Goal: Information Seeking & Learning: Check status

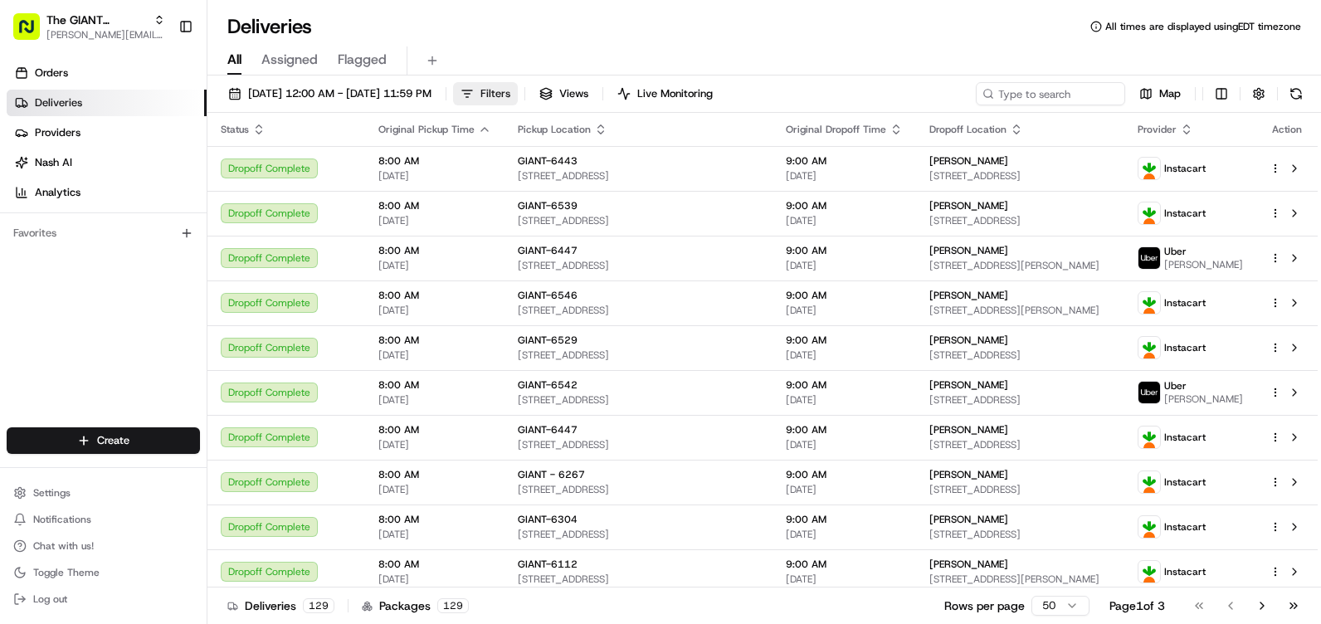
click at [510, 91] on span "Filters" at bounding box center [495, 93] width 30 height 15
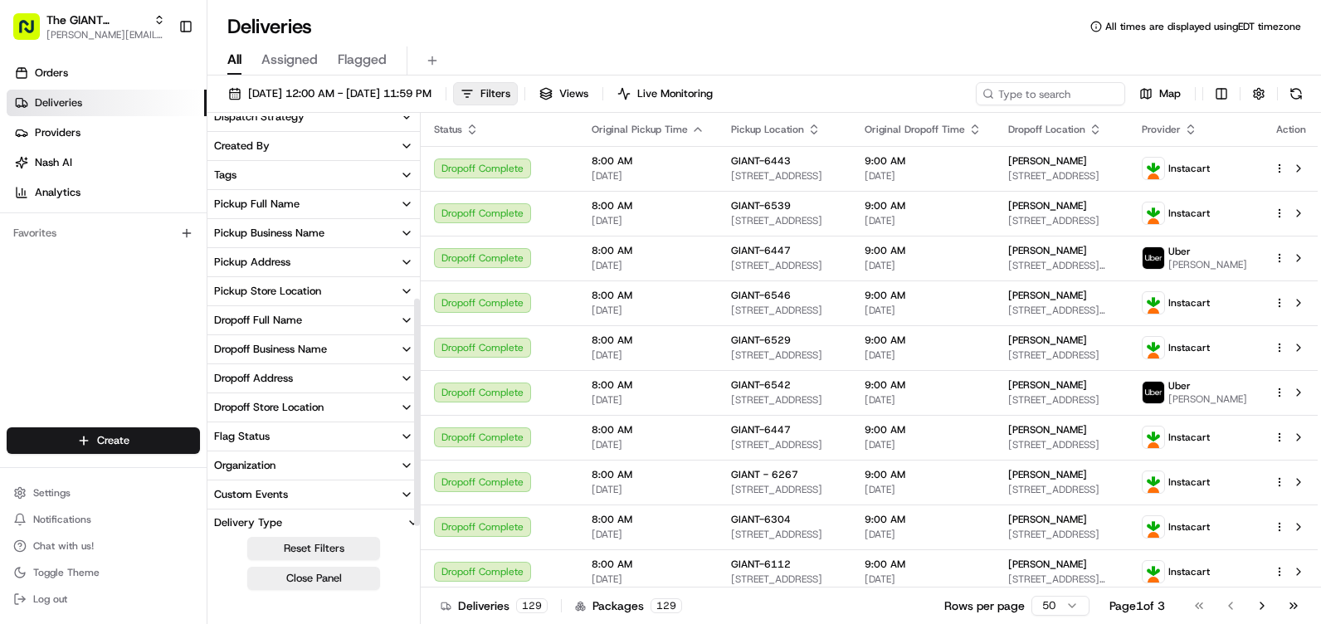
scroll to position [332, 0]
click at [281, 262] on div "Pickup Store Location" at bounding box center [267, 263] width 107 height 15
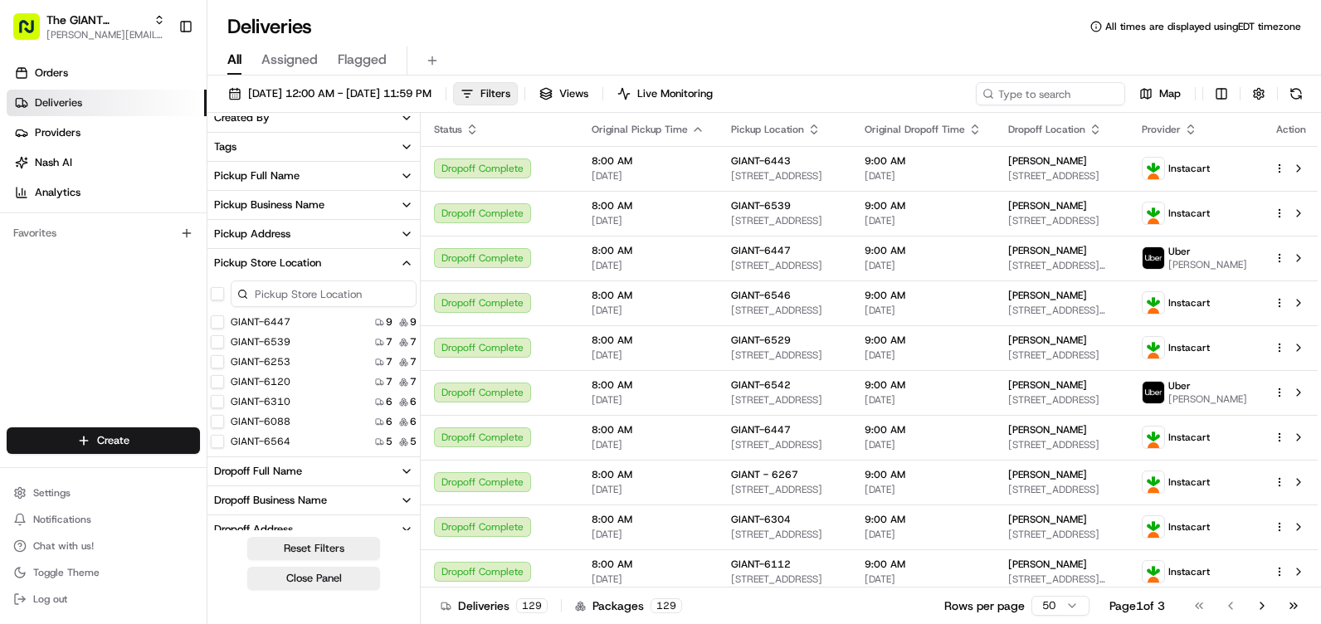
click at [285, 297] on input at bounding box center [324, 293] width 186 height 27
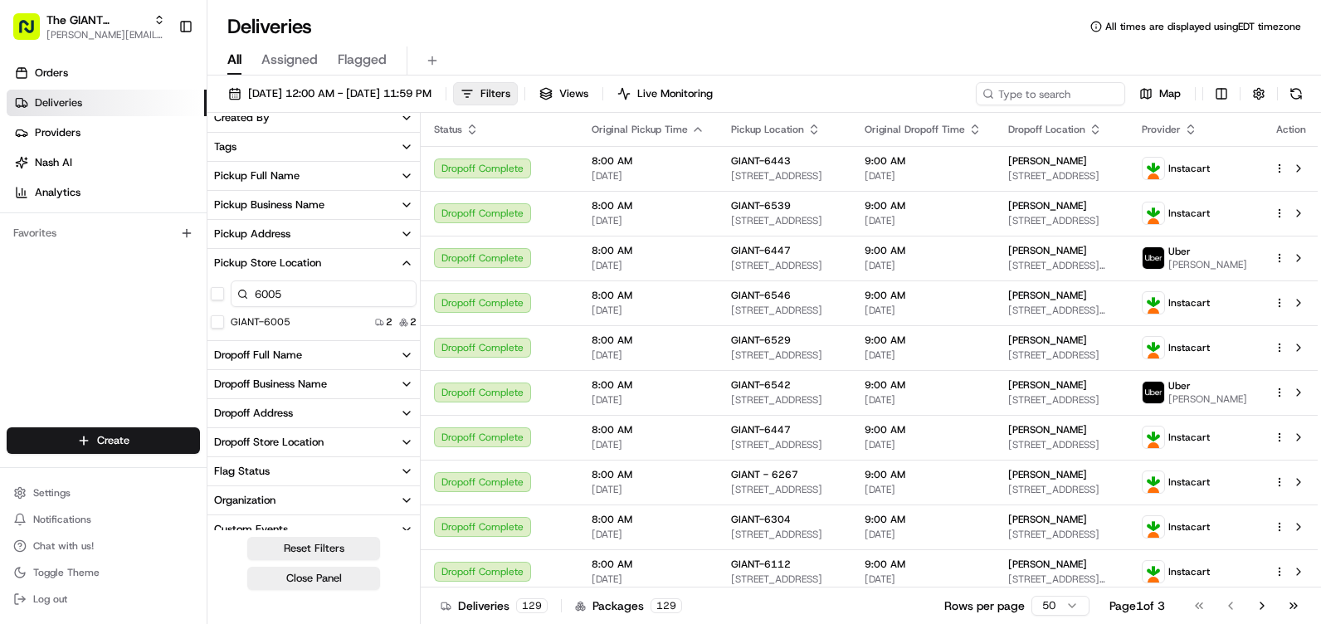
type input "6005"
click at [219, 322] on button "GIANT-6005" at bounding box center [217, 321] width 13 height 13
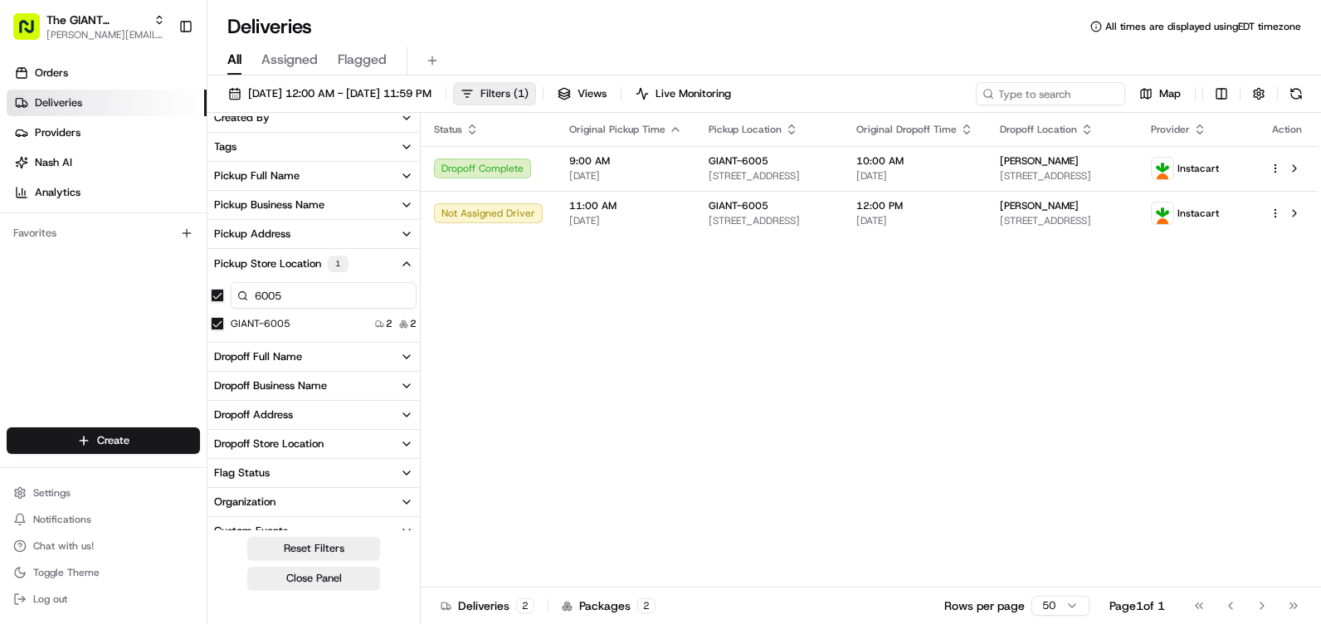
click at [528, 92] on span "( 1 )" at bounding box center [520, 93] width 15 height 15
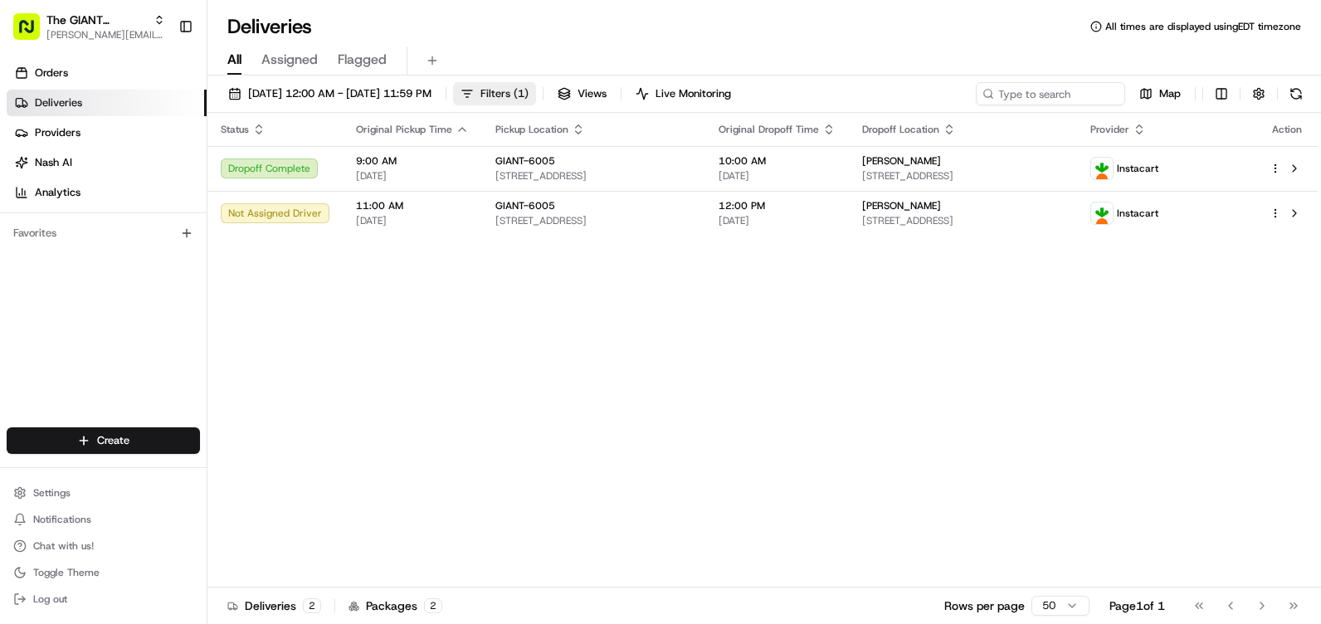
click at [528, 92] on span "Filters ( 1 )" at bounding box center [504, 93] width 48 height 15
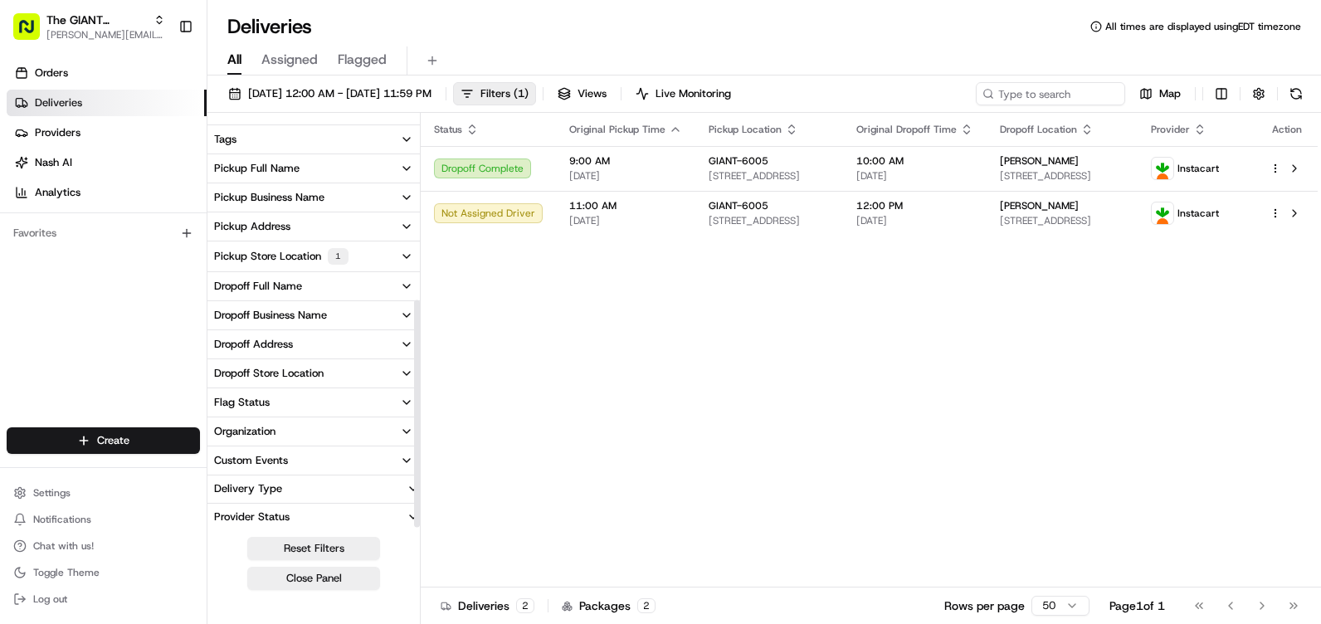
scroll to position [341, 0]
click at [380, 253] on button "Pickup Store Location 1" at bounding box center [313, 255] width 212 height 30
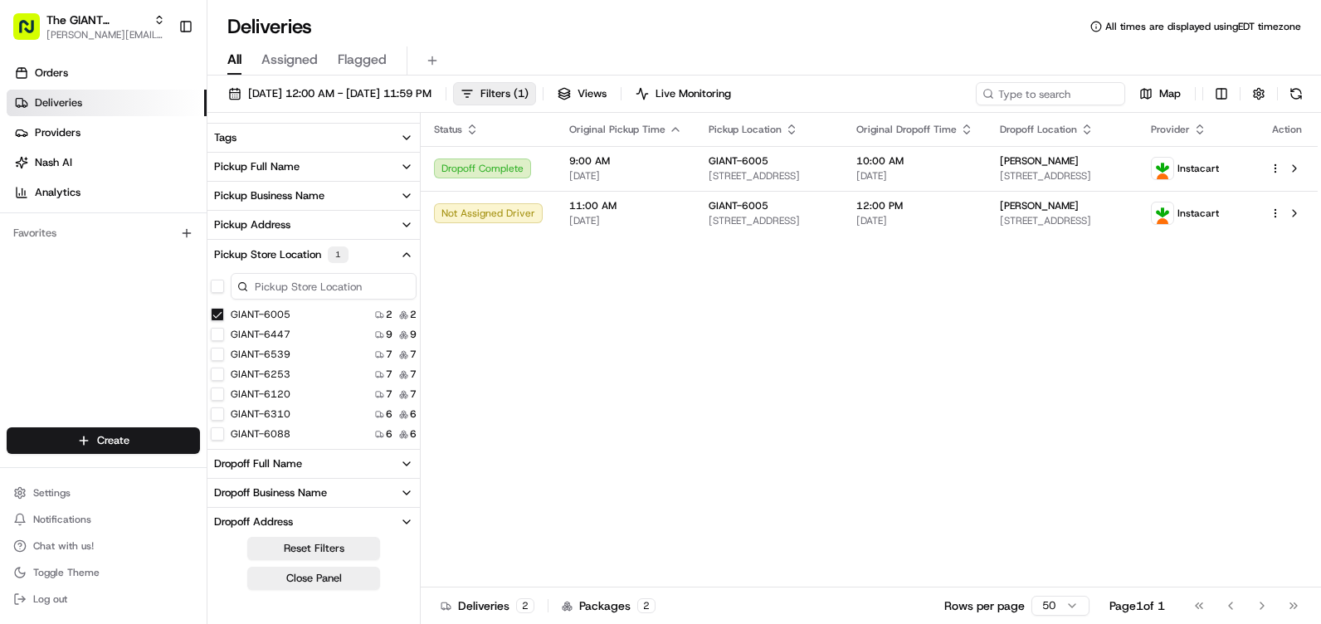
click at [326, 285] on input at bounding box center [324, 286] width 186 height 27
click at [585, 379] on div "Status Original Pickup Time Pickup Location Original Dropoff Time Dropoff Locat…" at bounding box center [869, 350] width 897 height 475
click at [535, 376] on div "Status Original Pickup Time Pickup Location Original Dropoff Time Dropoff Locat…" at bounding box center [869, 350] width 897 height 475
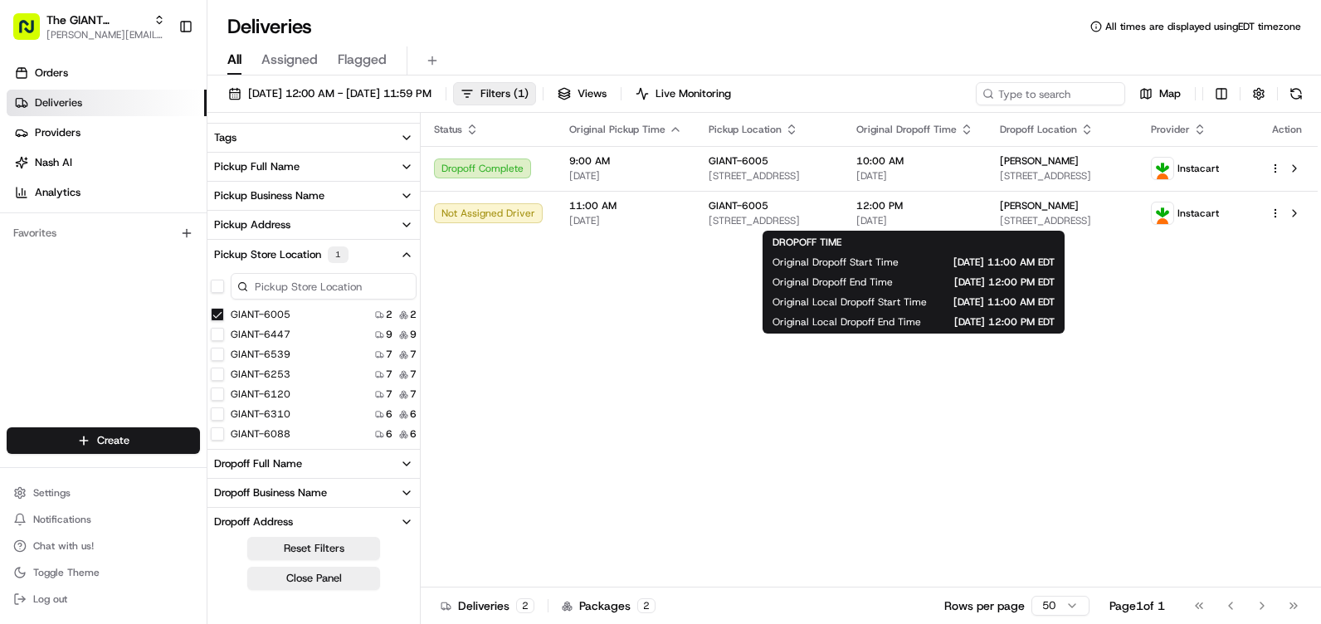
drag, startPoint x: 903, startPoint y: 219, endPoint x: 1323, endPoint y: 418, distance: 465.3
click at [1320, 418] on html "The GIANT Company [PERSON_NAME][EMAIL_ADDRESS][PERSON_NAME][DOMAIN_NAME] Toggle…" at bounding box center [660, 312] width 1321 height 624
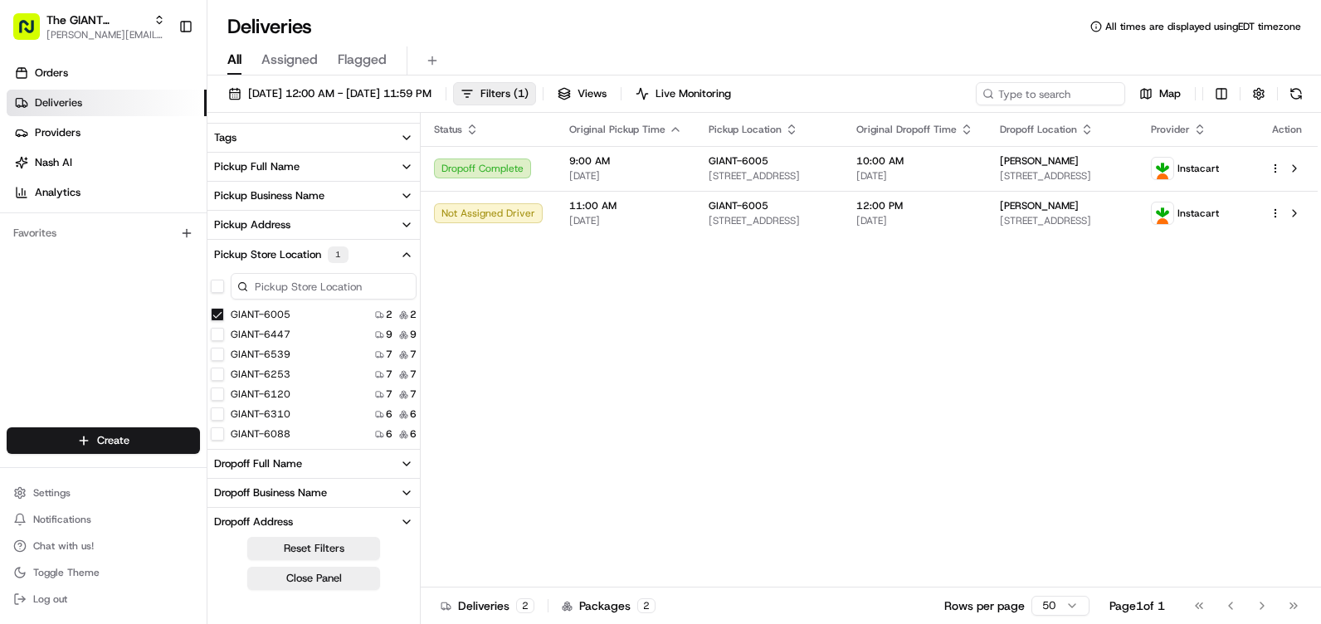
click at [679, 387] on div "Status Original Pickup Time Pickup Location Original Dropoff Time Dropoff Locat…" at bounding box center [869, 350] width 897 height 475
click at [313, 89] on span "[DATE] 12:00 AM - [DATE] 11:59 PM" at bounding box center [339, 93] width 183 height 15
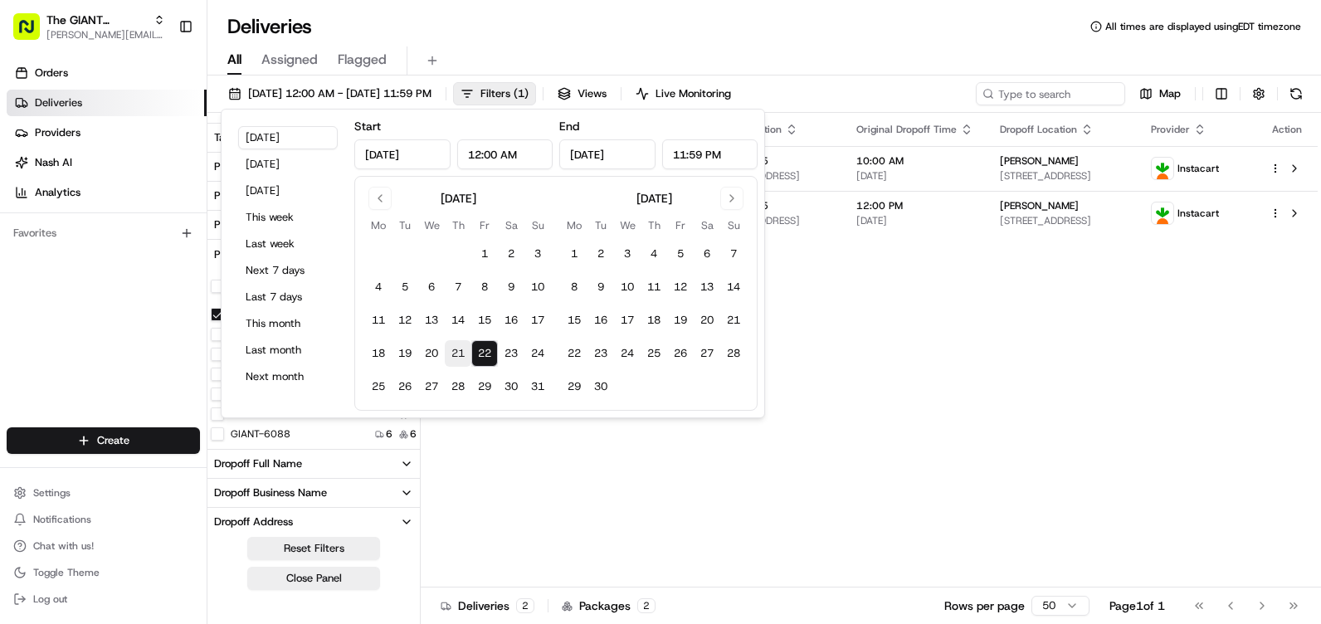
click at [455, 353] on button "21" at bounding box center [458, 353] width 27 height 27
type input "[DATE]"
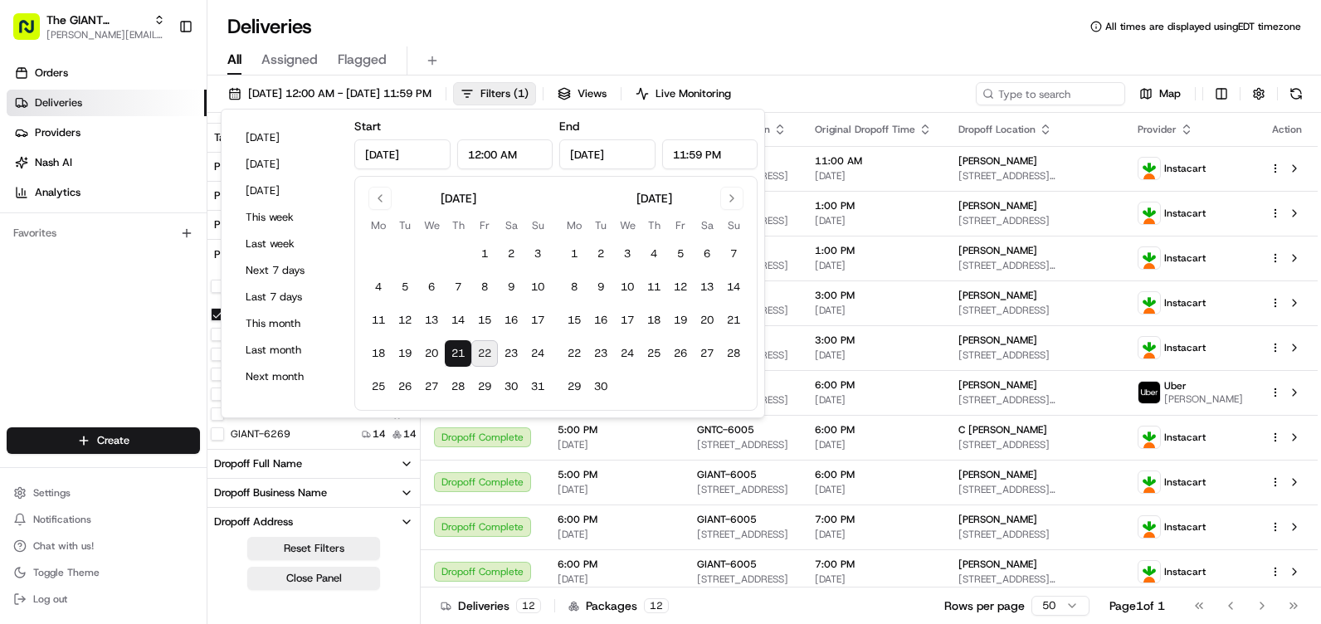
click at [136, 299] on div "Orders Deliveries Providers [PERSON_NAME] Analytics Favorites" at bounding box center [103, 245] width 207 height 384
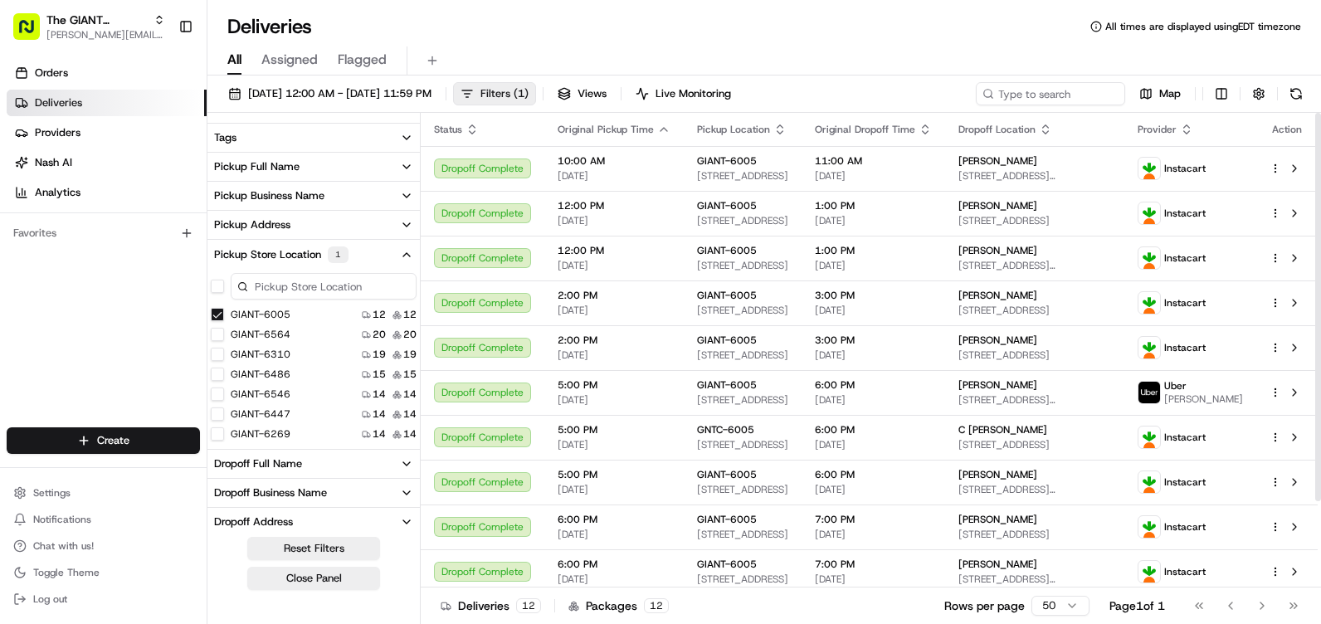
click at [528, 93] on span "Filters ( 1 )" at bounding box center [504, 93] width 48 height 15
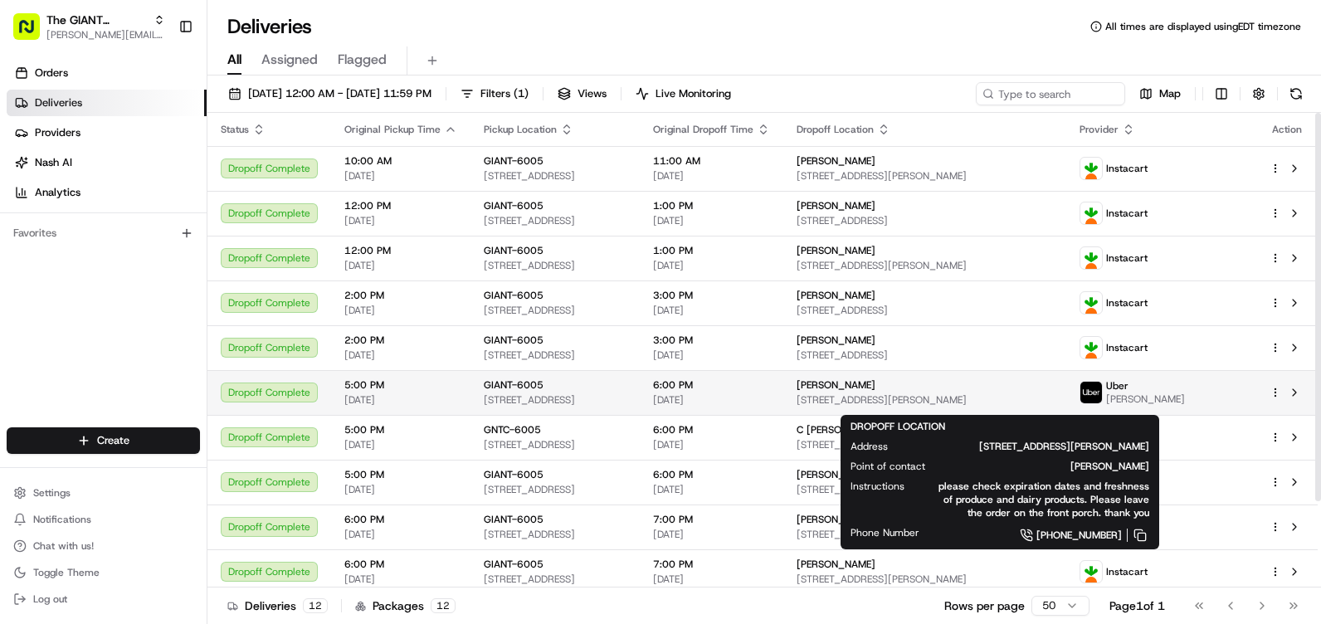
click at [926, 397] on div "[PERSON_NAME] [STREET_ADDRESS][PERSON_NAME]" at bounding box center [924, 392] width 256 height 28
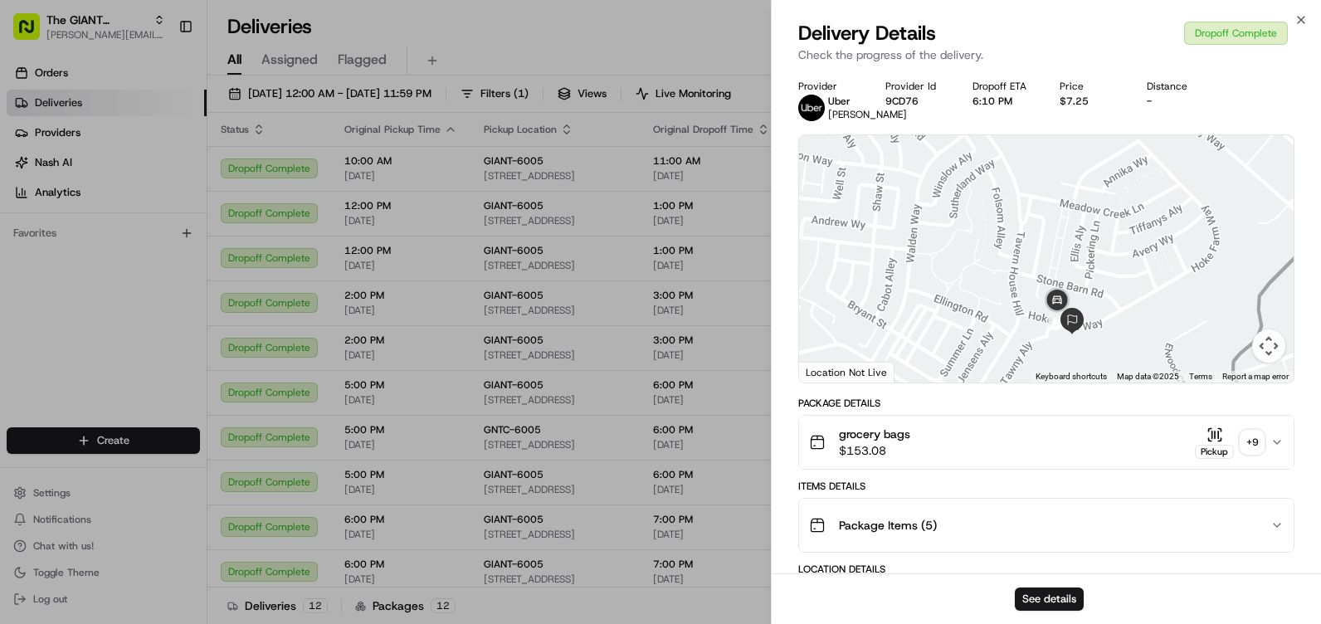
drag, startPoint x: 1070, startPoint y: 290, endPoint x: 1007, endPoint y: 313, distance: 67.2
click at [977, 246] on div at bounding box center [1046, 258] width 494 height 247
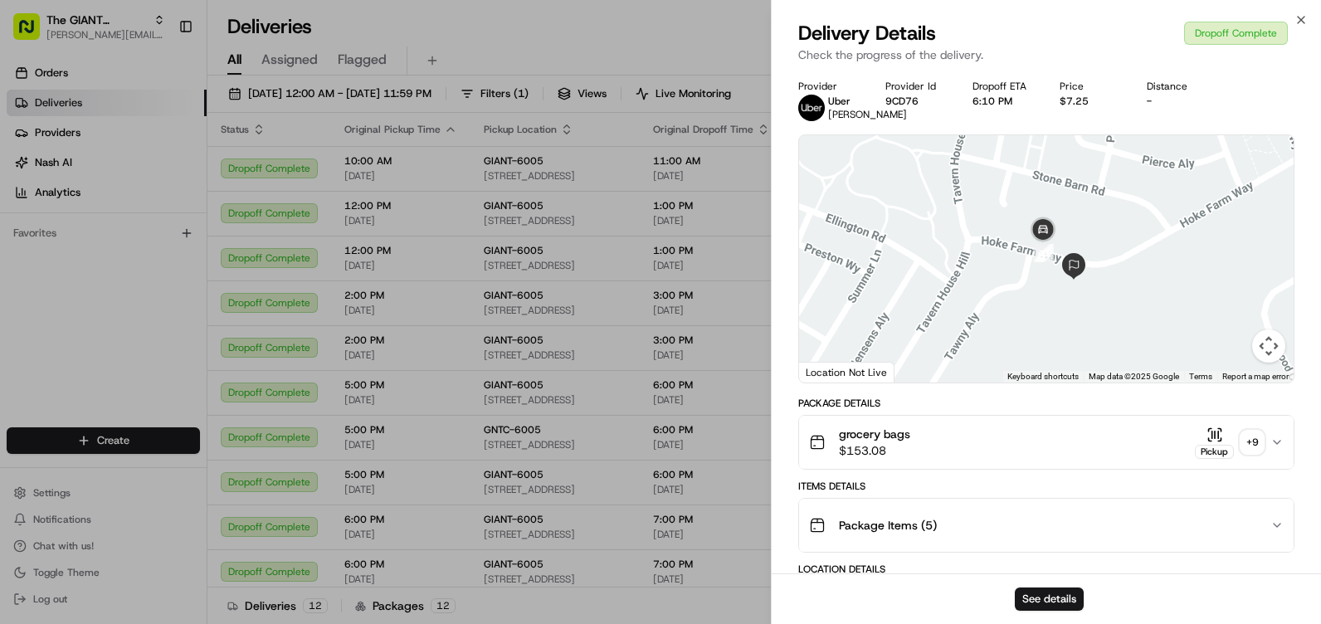
drag, startPoint x: 1000, startPoint y: 295, endPoint x: 1016, endPoint y: 295, distance: 15.8
click at [1016, 295] on div at bounding box center [1046, 258] width 494 height 247
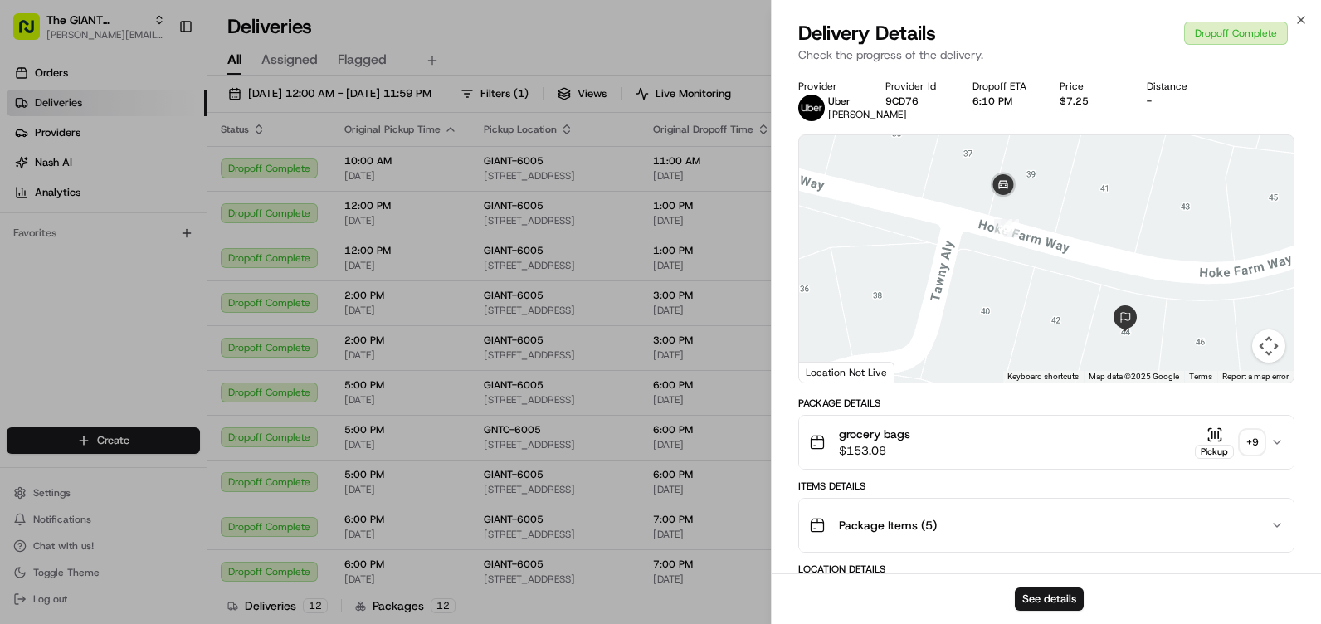
drag, startPoint x: 1015, startPoint y: 276, endPoint x: 883, endPoint y: 259, distance: 133.9
click at [883, 259] on div at bounding box center [1046, 258] width 494 height 247
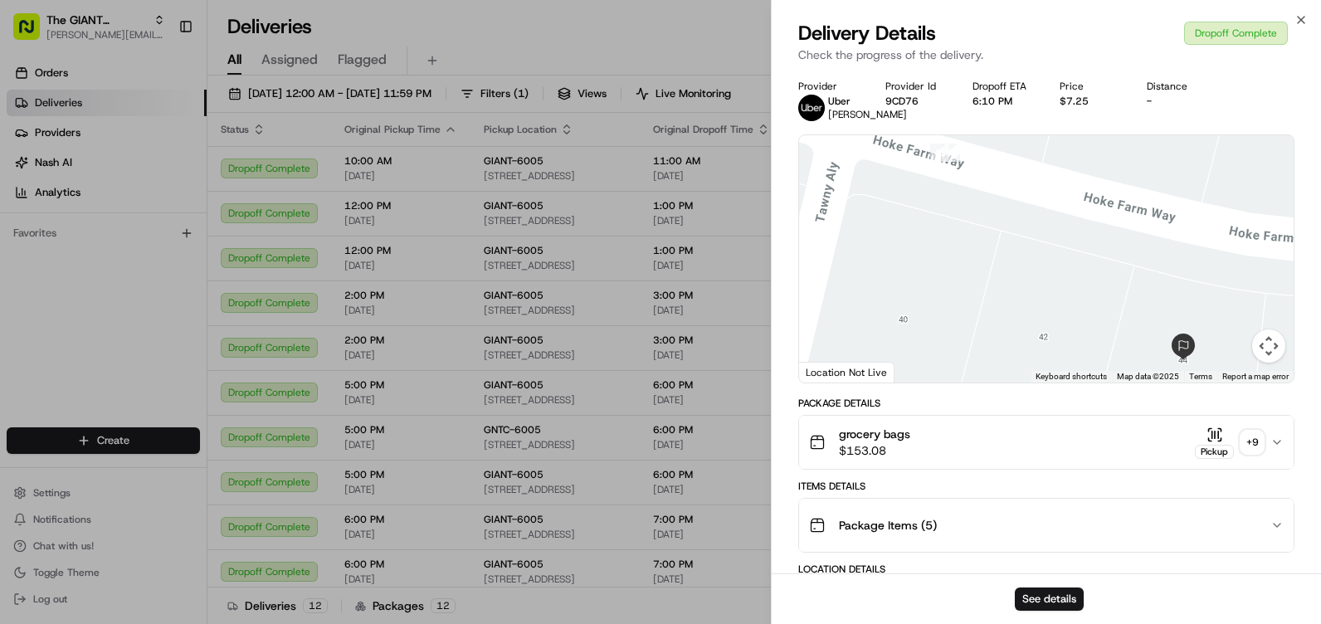
drag, startPoint x: 1078, startPoint y: 263, endPoint x: 1063, endPoint y: 274, distance: 17.8
click at [1063, 274] on div at bounding box center [1046, 258] width 494 height 247
click at [1301, 17] on icon "button" at bounding box center [1300, 19] width 13 height 13
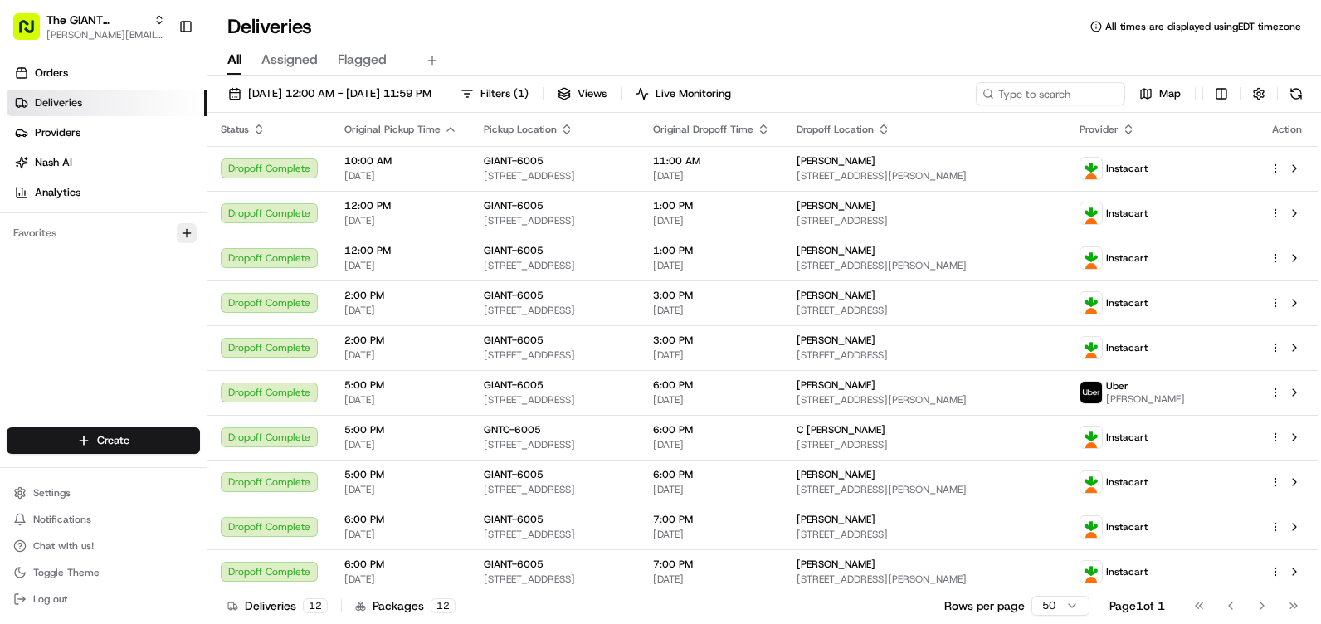
click at [187, 232] on icon "button" at bounding box center [187, 232] width 0 height 7
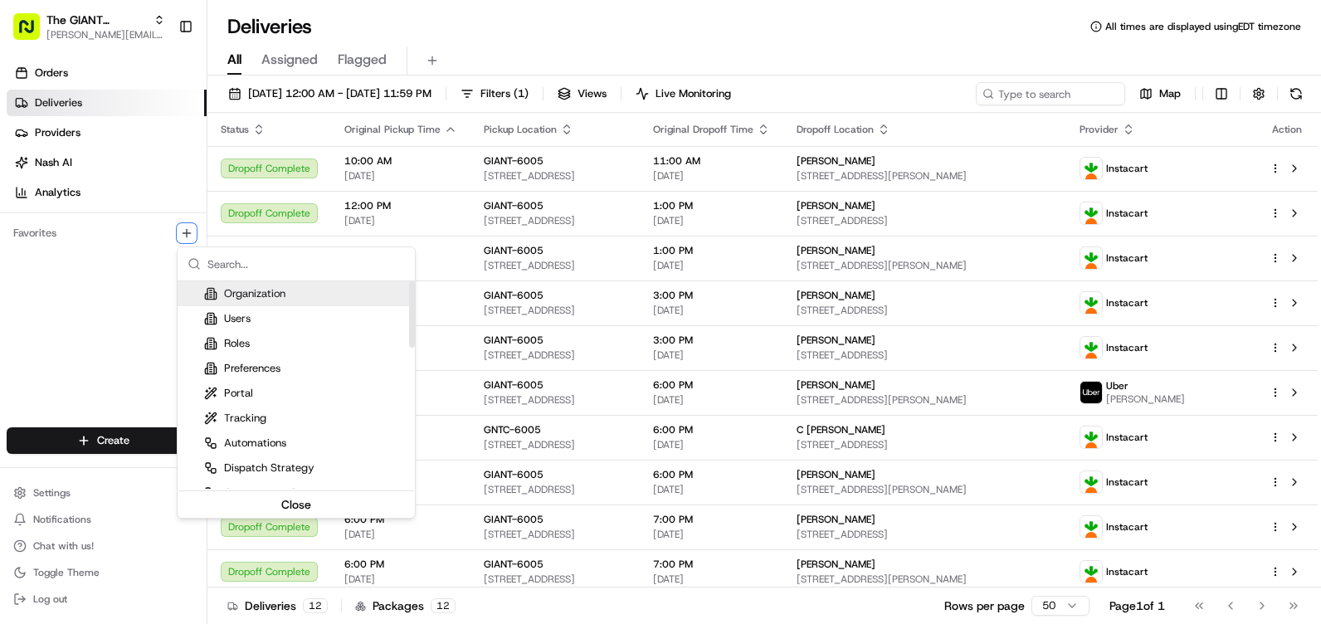
click at [253, 260] on input "text" at bounding box center [305, 263] width 197 height 33
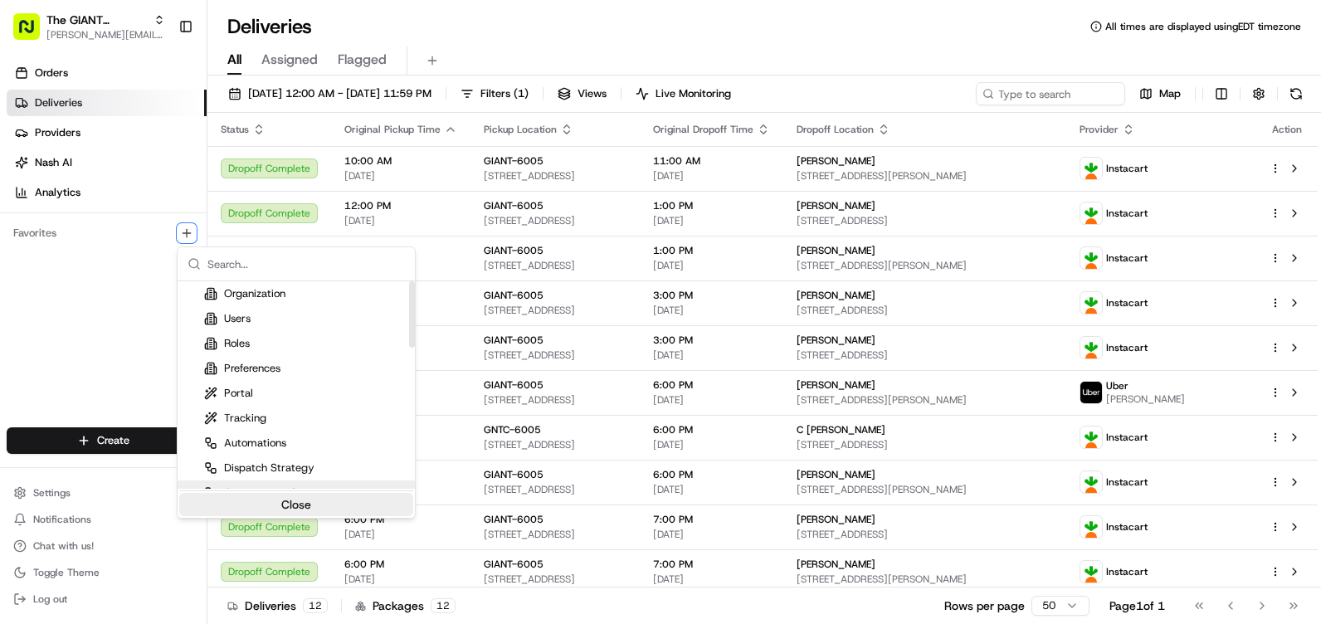
drag, startPoint x: 306, startPoint y: 507, endPoint x: 299, endPoint y: 494, distance: 14.5
click at [304, 503] on button "Close" at bounding box center [296, 504] width 234 height 23
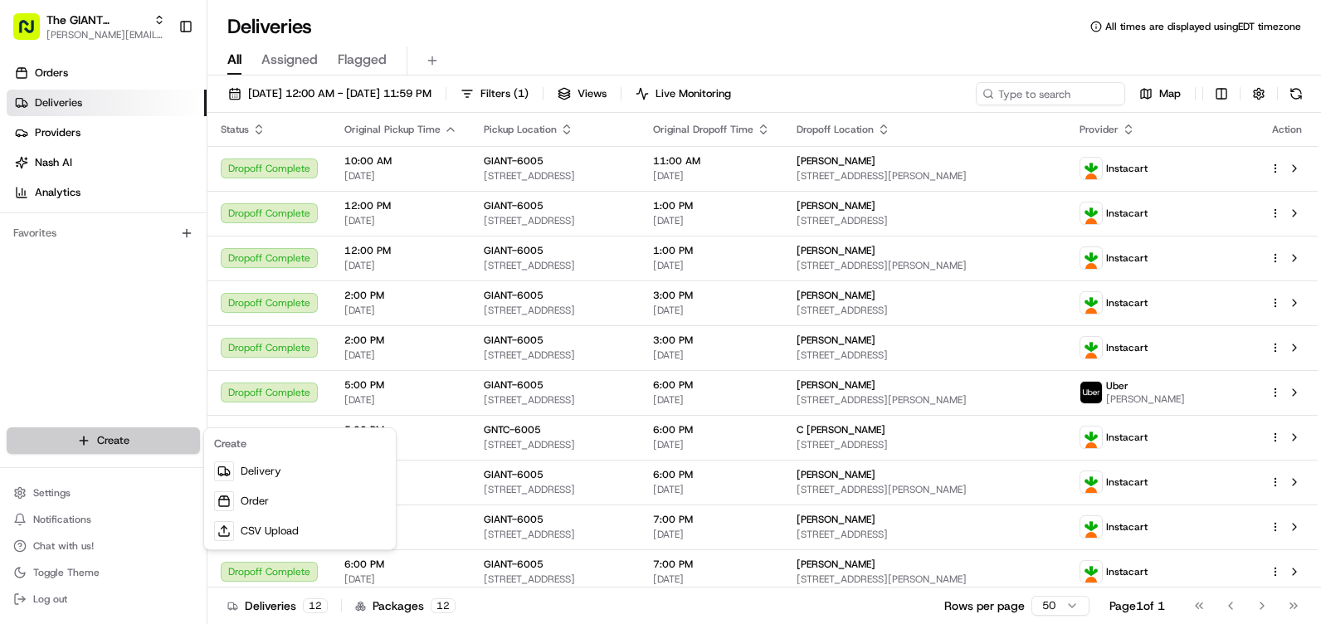
click at [106, 437] on html "The GIANT Company [PERSON_NAME][EMAIL_ADDRESS][PERSON_NAME][DOMAIN_NAME] Toggle…" at bounding box center [660, 312] width 1321 height 624
click at [31, 308] on html "The GIANT Company [PERSON_NAME][EMAIL_ADDRESS][PERSON_NAME][DOMAIN_NAME] Toggle…" at bounding box center [660, 312] width 1321 height 624
